Goal: Information Seeking & Learning: Learn about a topic

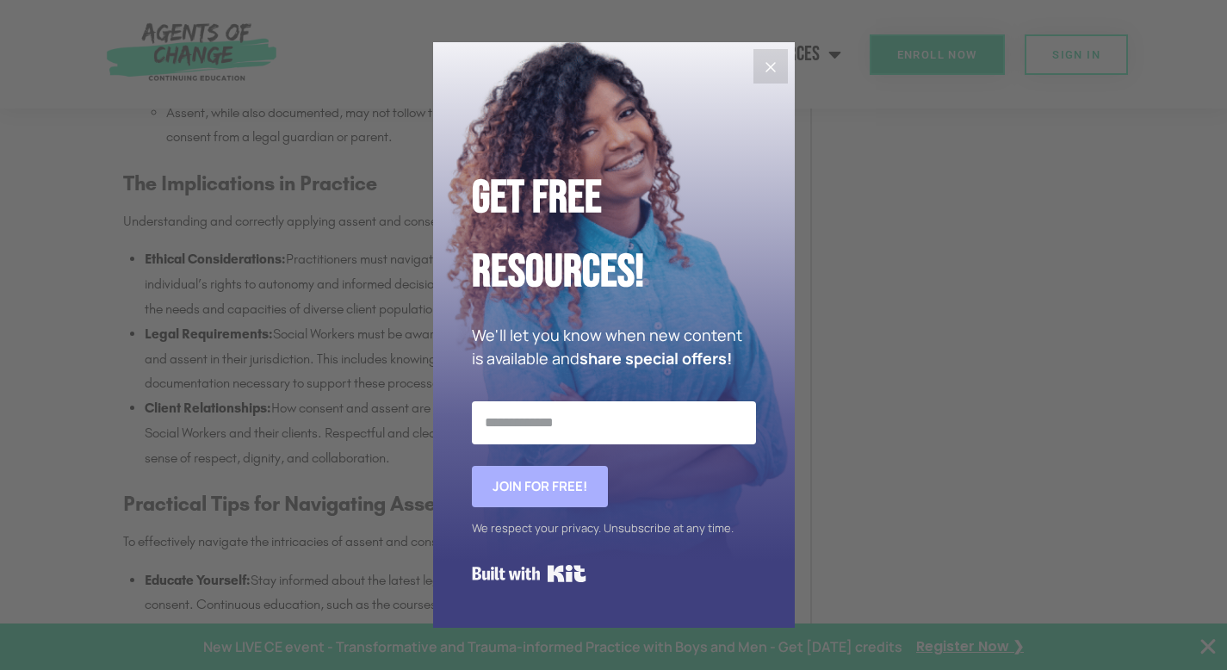
scroll to position [2204, 0]
click at [771, 70] on icon "Close" at bounding box center [770, 67] width 10 height 10
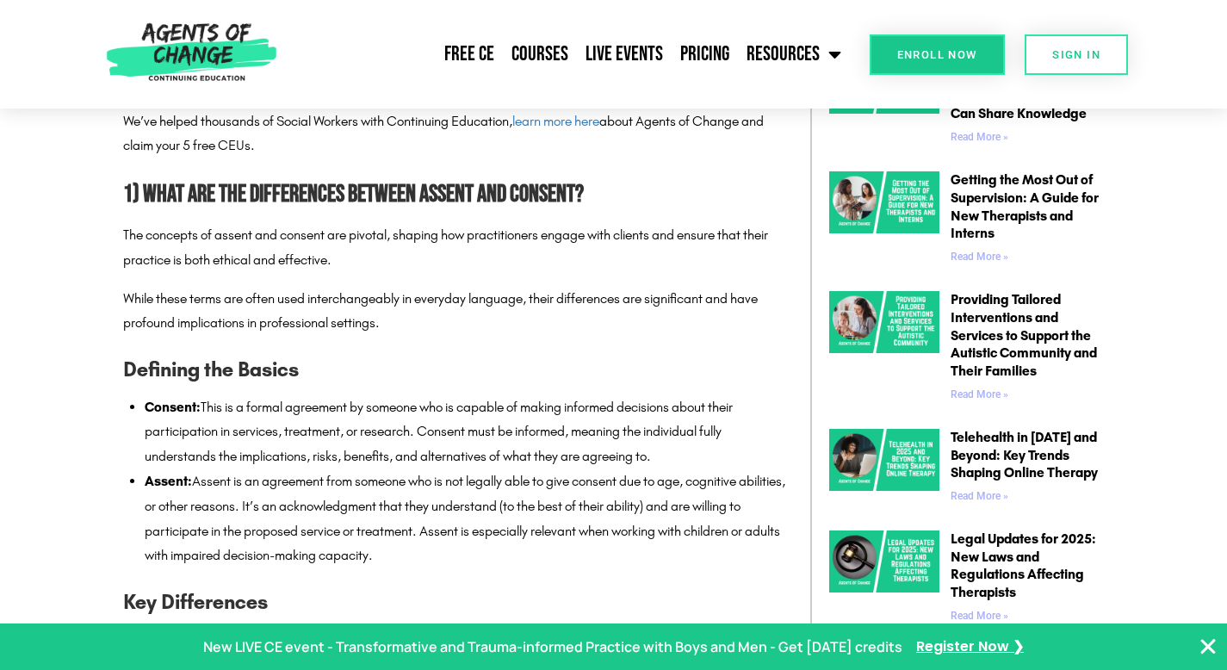
scroll to position [0, 0]
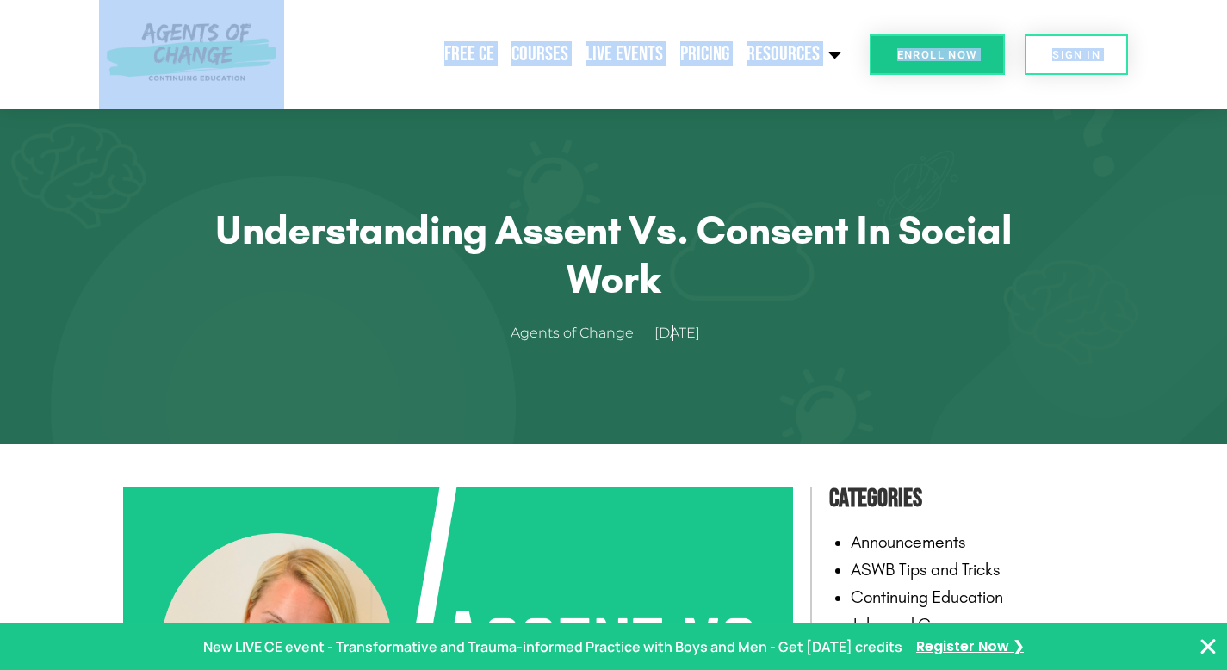
drag, startPoint x: 1239, startPoint y: 194, endPoint x: 1238, endPoint y: -105, distance: 298.7
click at [1160, 91] on header "Free CE Courses Live Events Pricing Resources Blog State Requirements: Social W…" at bounding box center [613, 54] width 1227 height 108
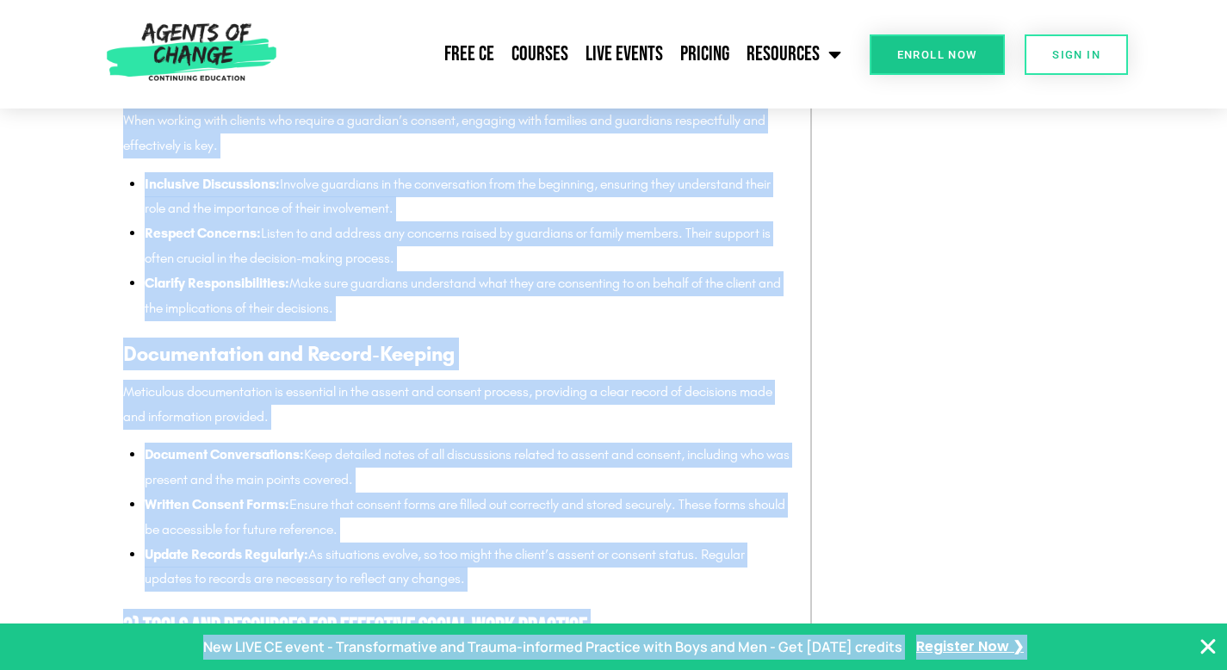
scroll to position [3481, 0]
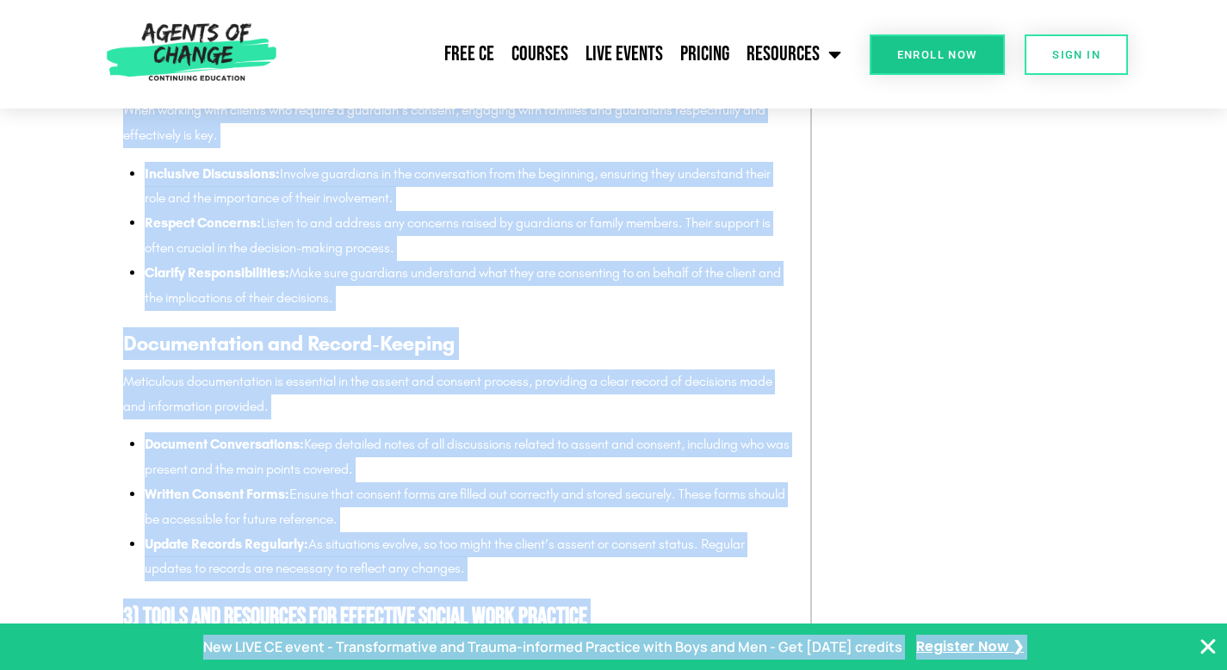
drag, startPoint x: 127, startPoint y: 210, endPoint x: 596, endPoint y: 568, distance: 590.8
copy div "4) Lore ips dol Sitametcons Adipisc Elitse doe Tempori? Utl etdolore ma aliqua …"
